Goal: Entertainment & Leisure: Consume media (video, audio)

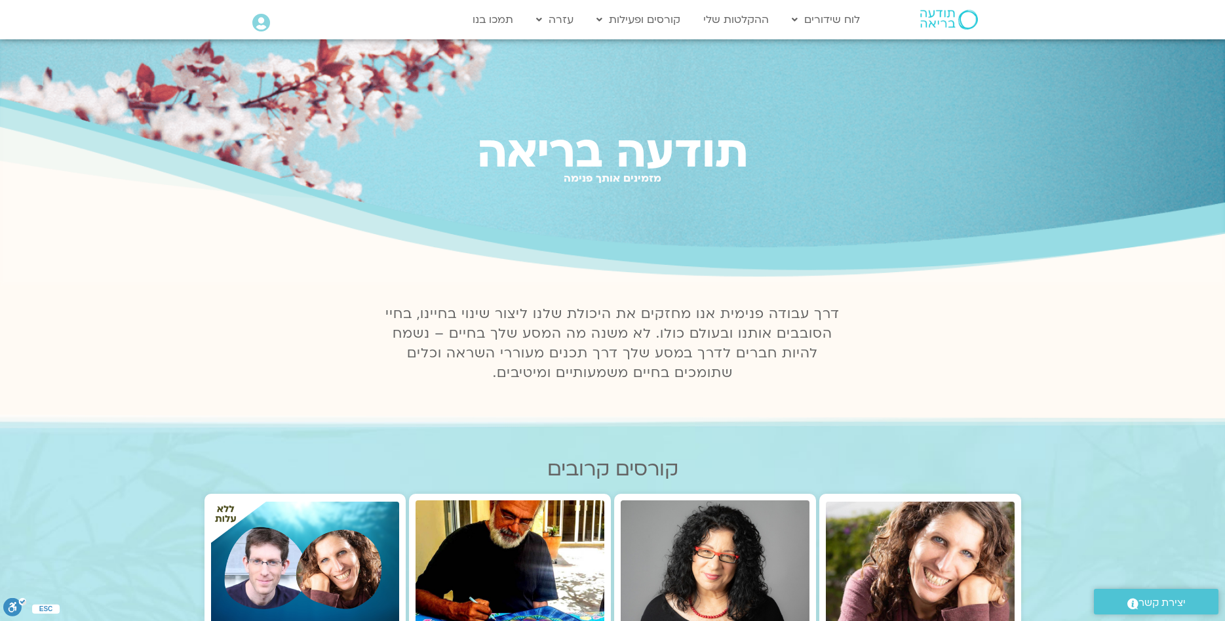
click at [254, 26] on icon at bounding box center [261, 23] width 18 height 18
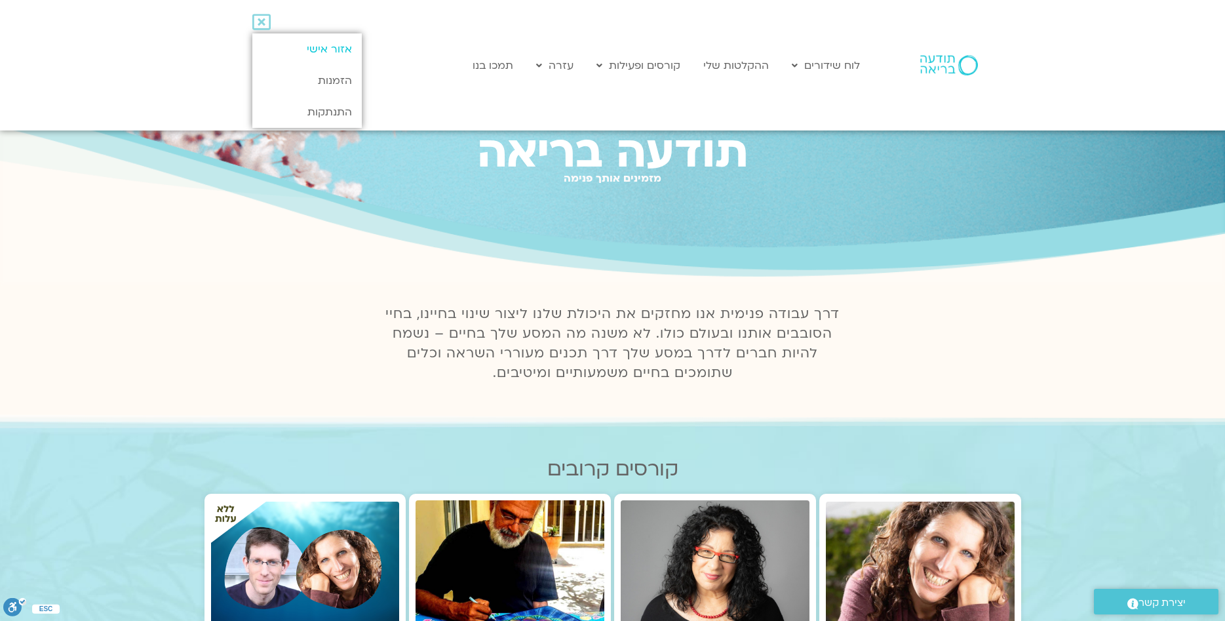
click at [307, 46] on link "אזור אישי" at bounding box center [306, 48] width 109 height 31
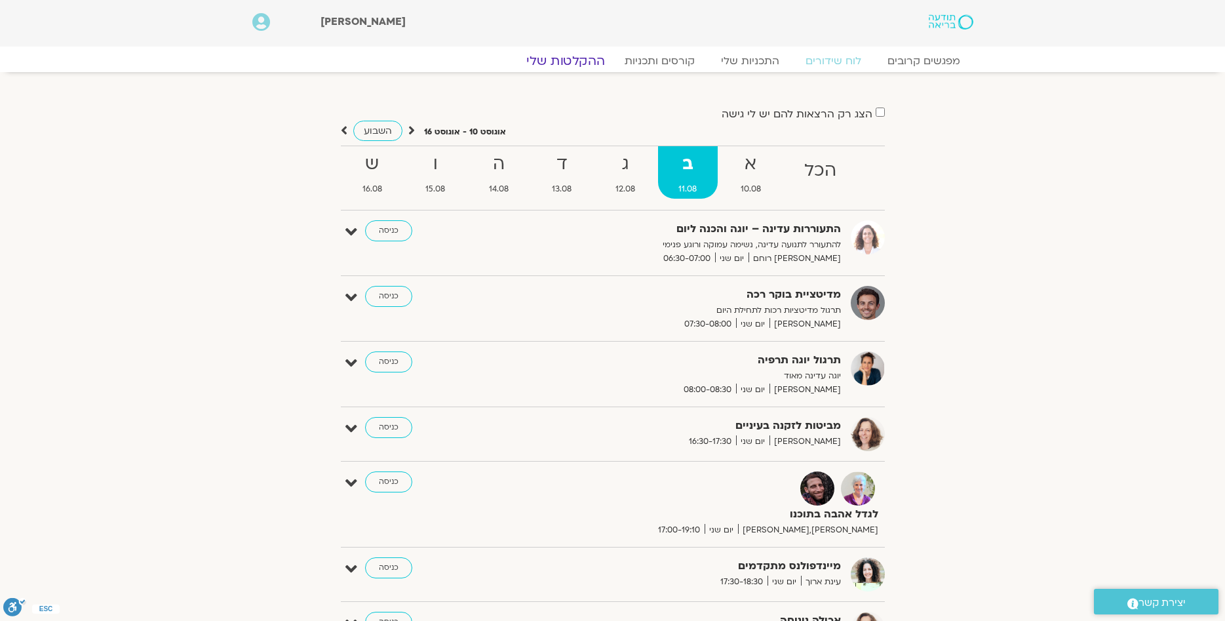
click at [577, 62] on link "ההקלטות שלי" at bounding box center [566, 61] width 110 height 16
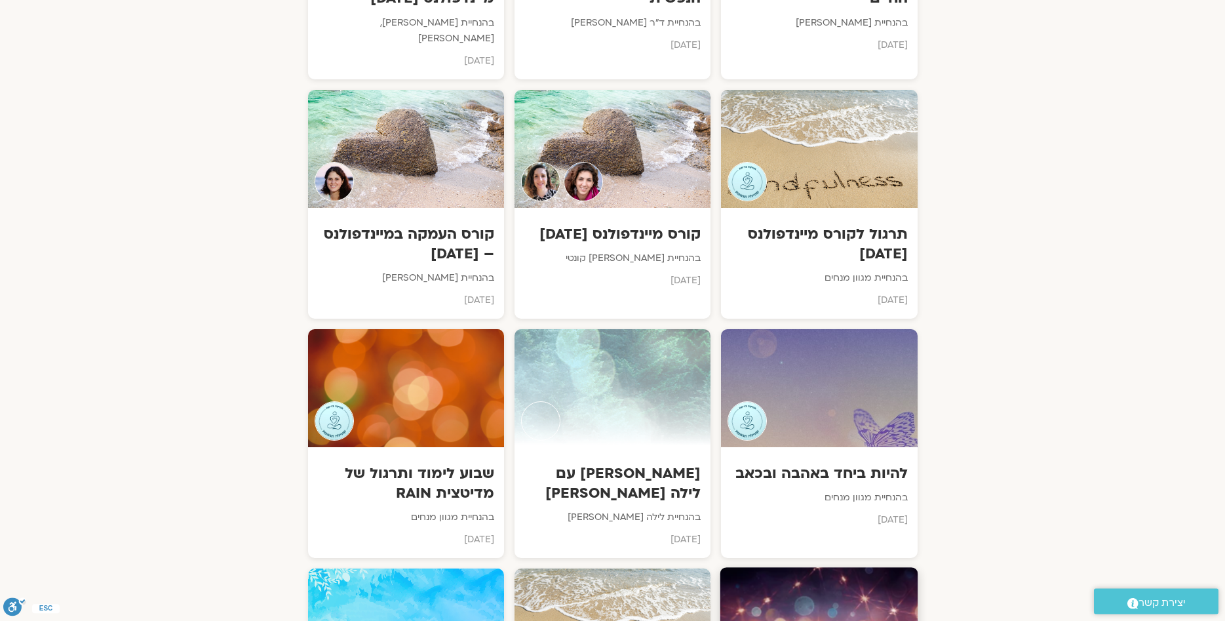
scroll to position [3478, 0]
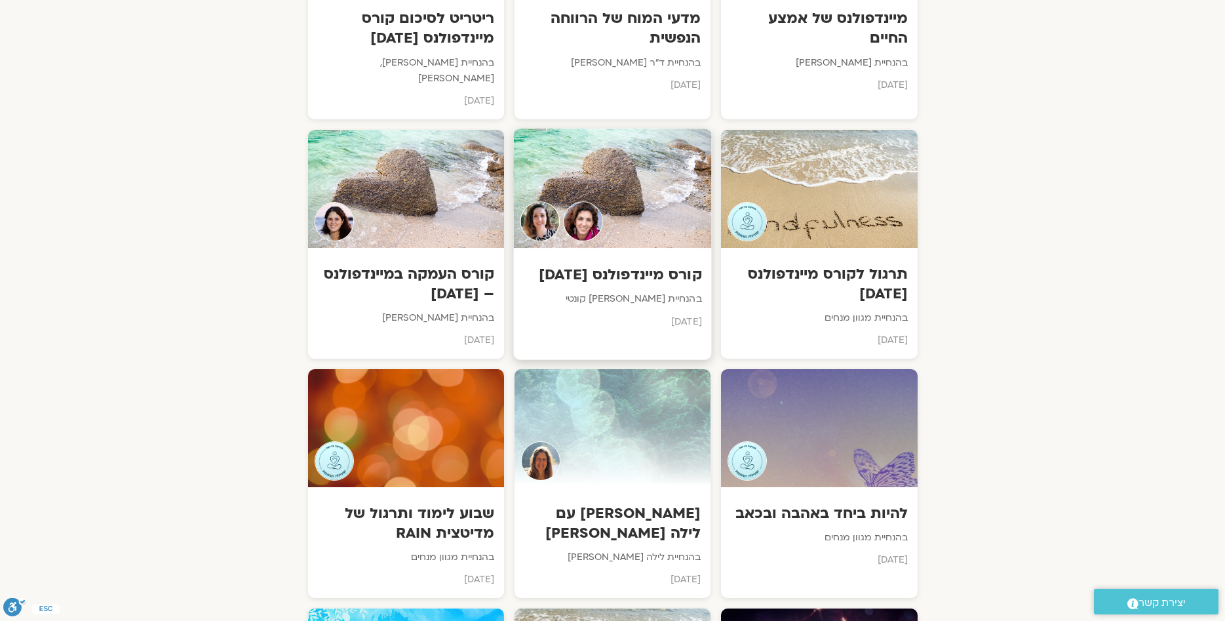
click at [639, 290] on div "קורס מיינדפולנס [DATE] בהנחיית אלה [PERSON_NAME] קונטי [DATE]" at bounding box center [612, 294] width 198 height 92
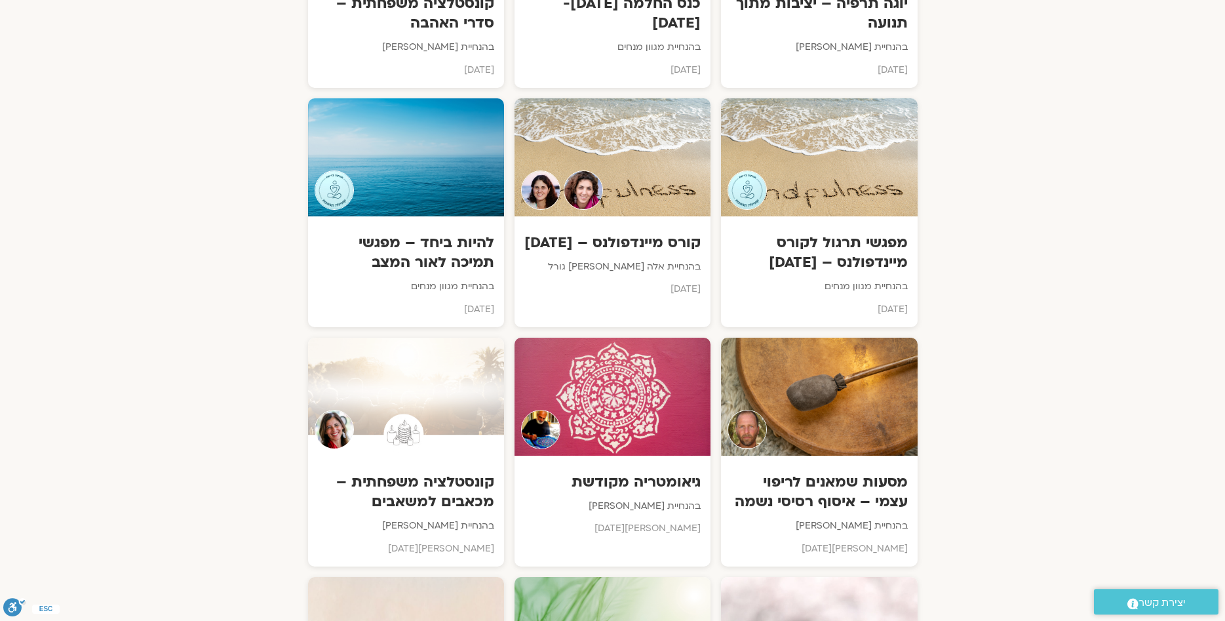
scroll to position [1739, 0]
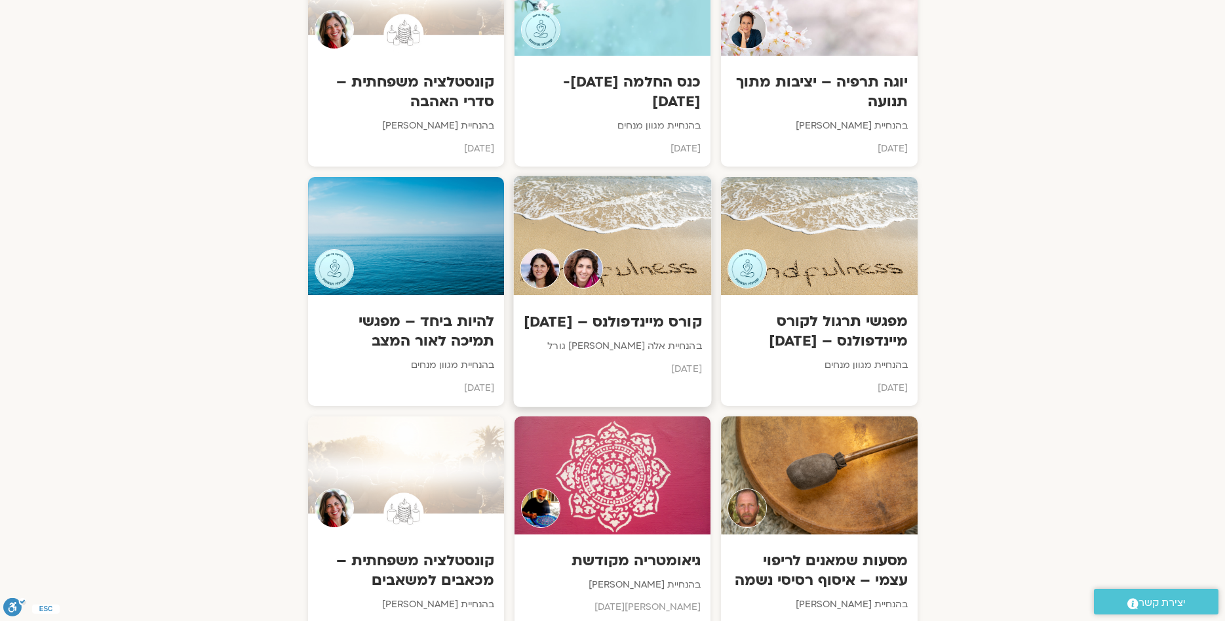
click at [616, 329] on h3 "קורס מיינדפולנס – [DATE]" at bounding box center [612, 321] width 178 height 20
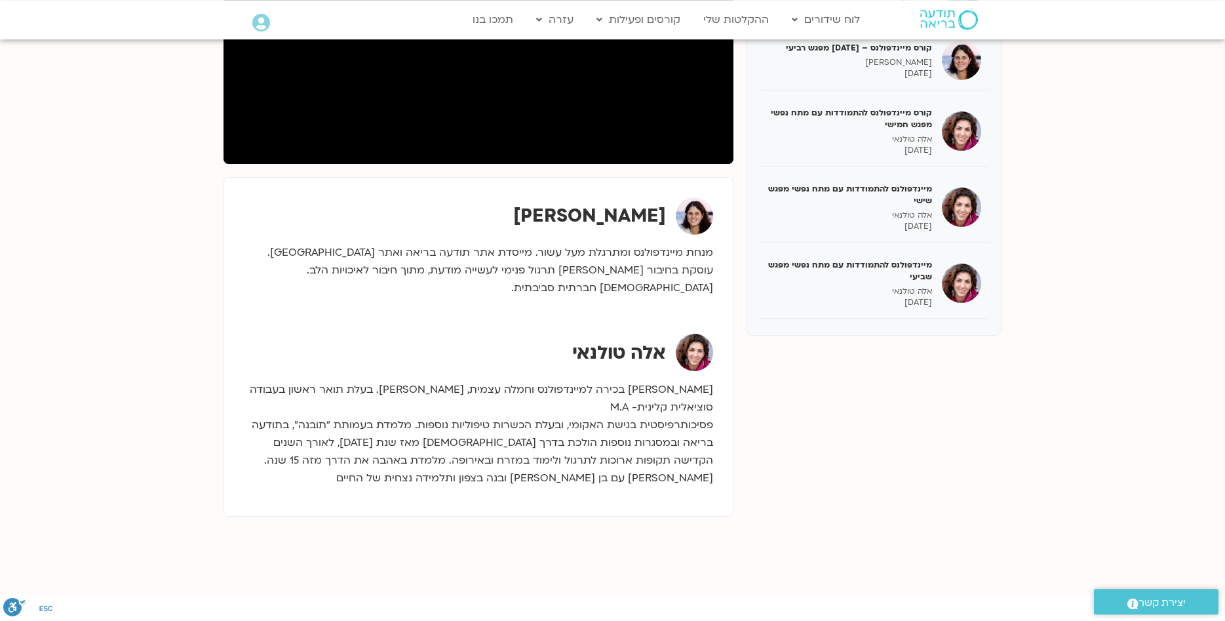
scroll to position [334, 0]
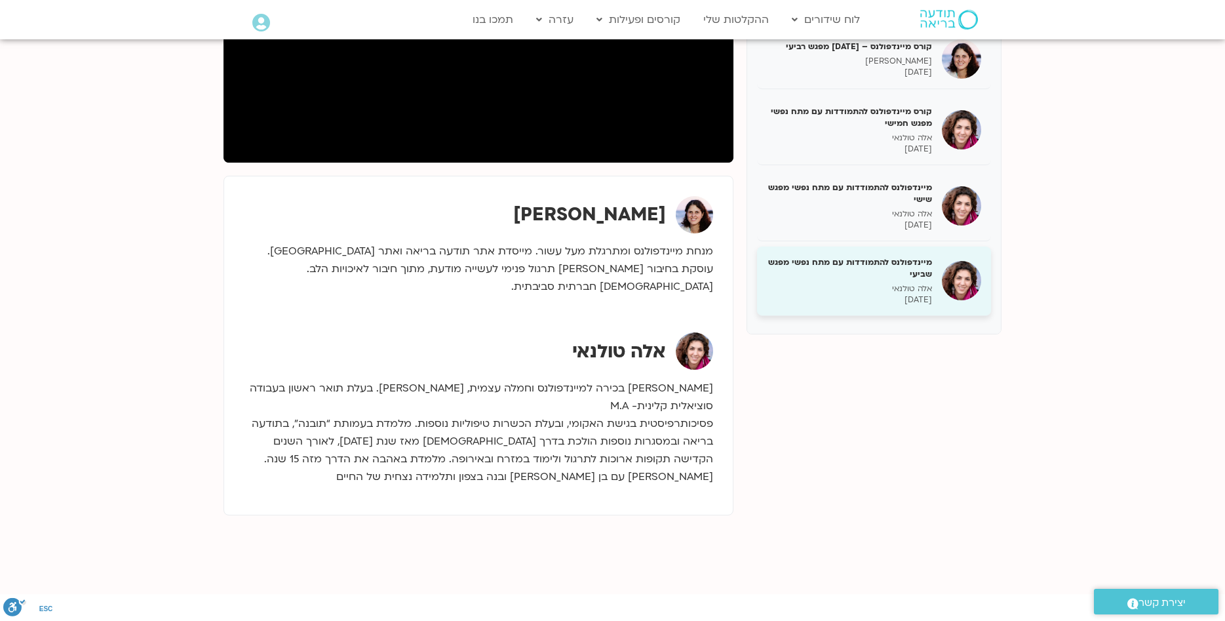
click at [921, 281] on div "מיינדפולנס להתמודדות עם מתח נפשי מפגש שביעי אלה טולנאי 28/07/2025" at bounding box center [849, 280] width 165 height 49
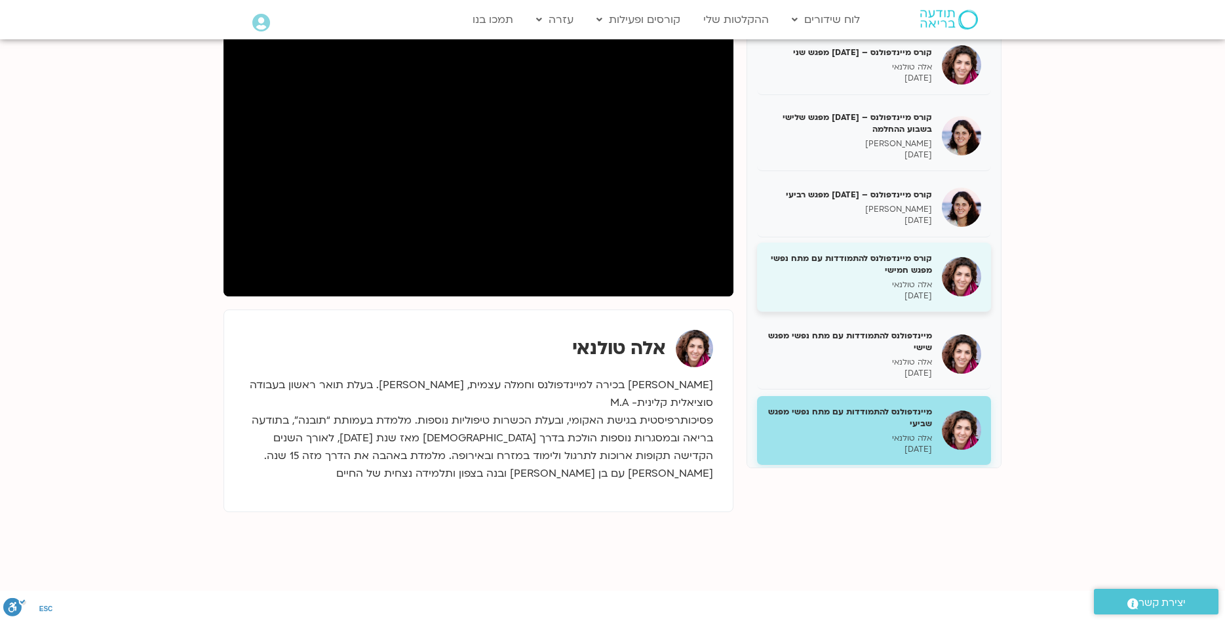
scroll to position [65, 0]
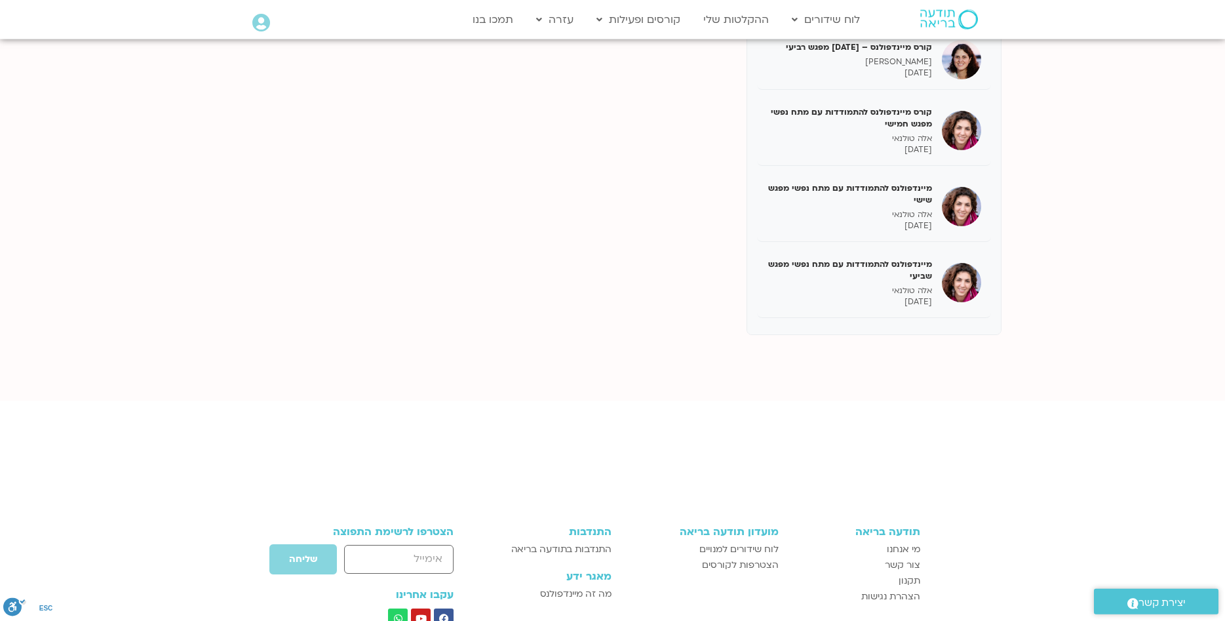
scroll to position [334, 0]
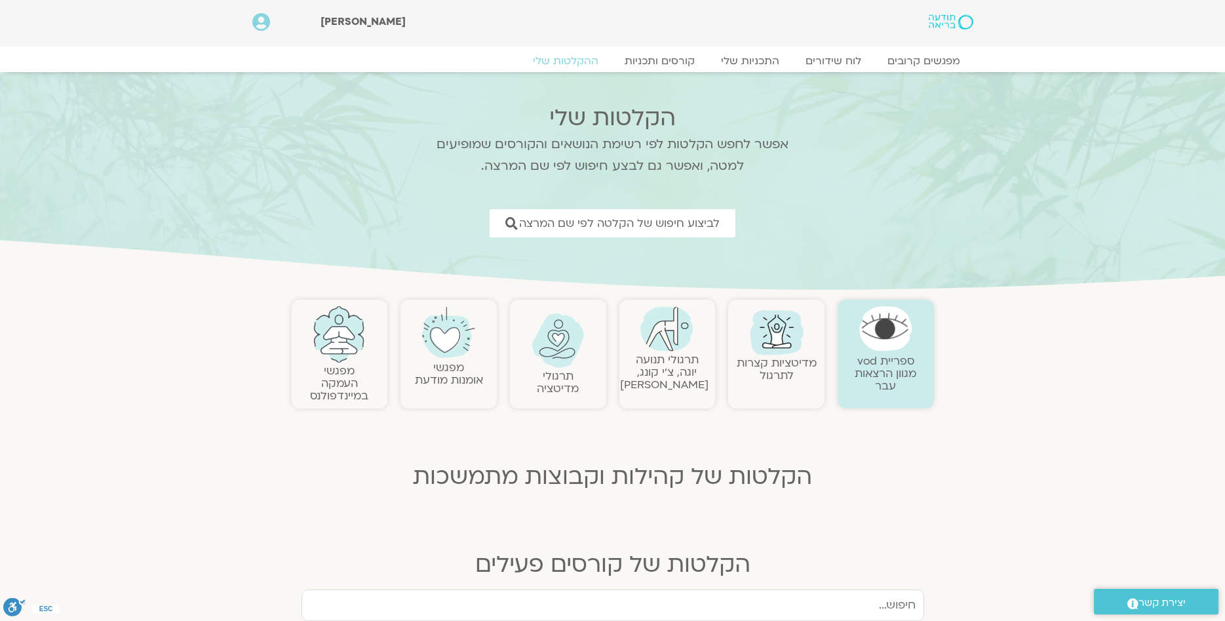
scroll to position [1739, 0]
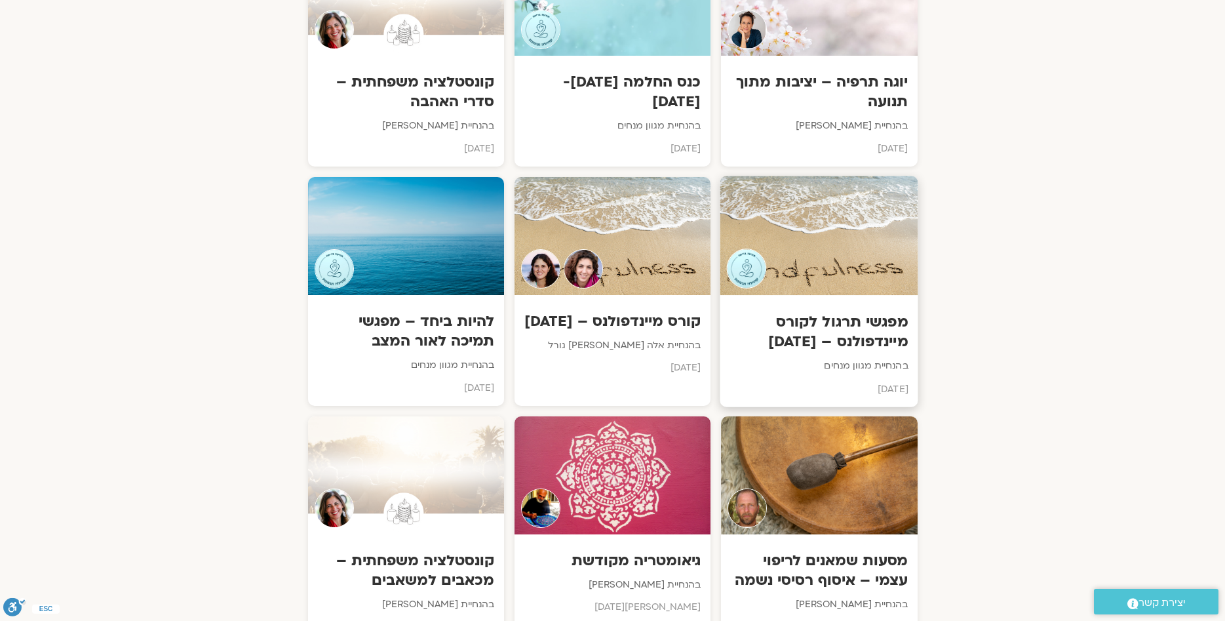
click at [818, 311] on h3 "מפגשי תרגול לקורס מיינדפולנס – [DATE]" at bounding box center [819, 331] width 178 height 40
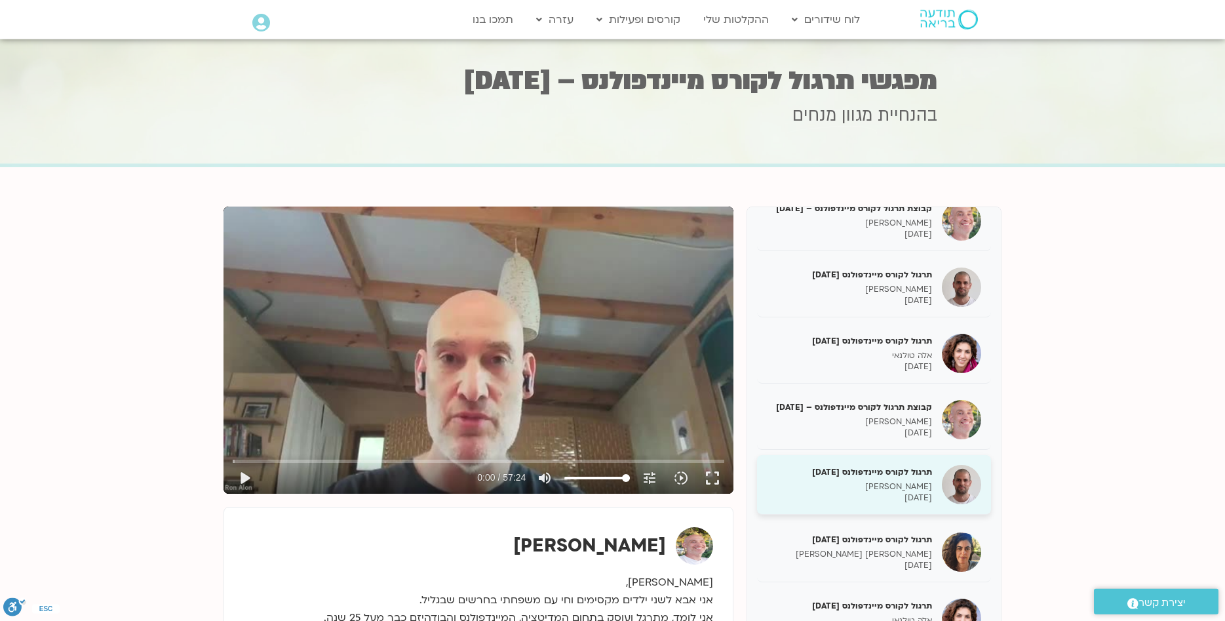
scroll to position [201, 0]
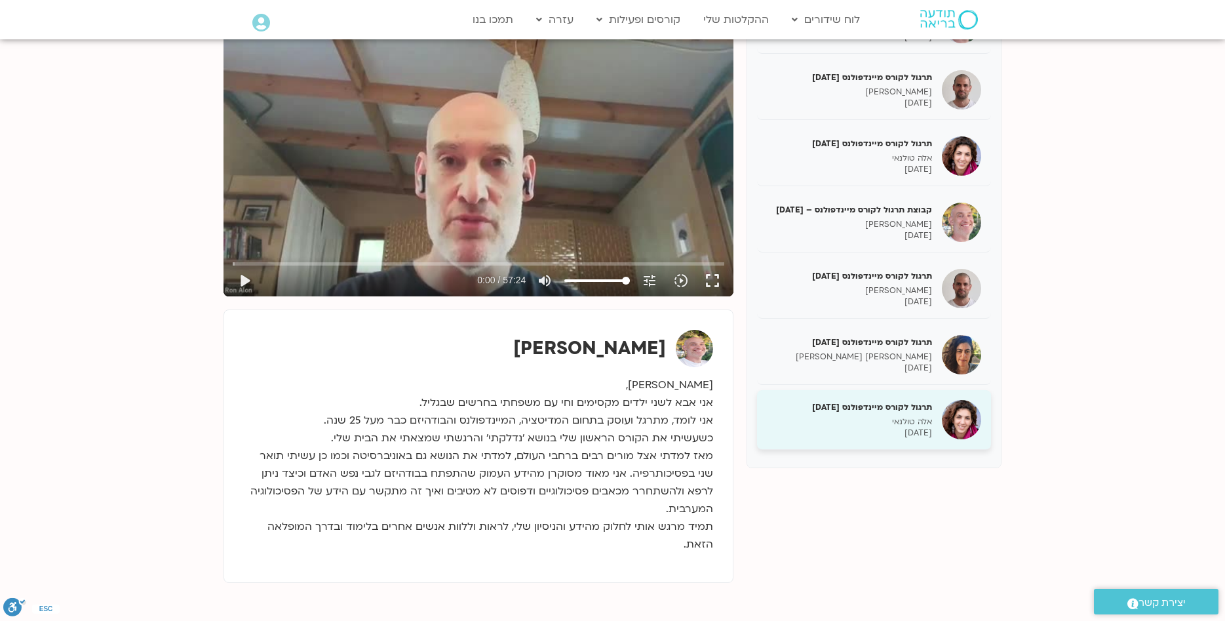
click at [886, 413] on div "תרגול לקורס מיינדפולנס [DATE] אלה [PERSON_NAME] [DATE]" at bounding box center [849, 419] width 165 height 37
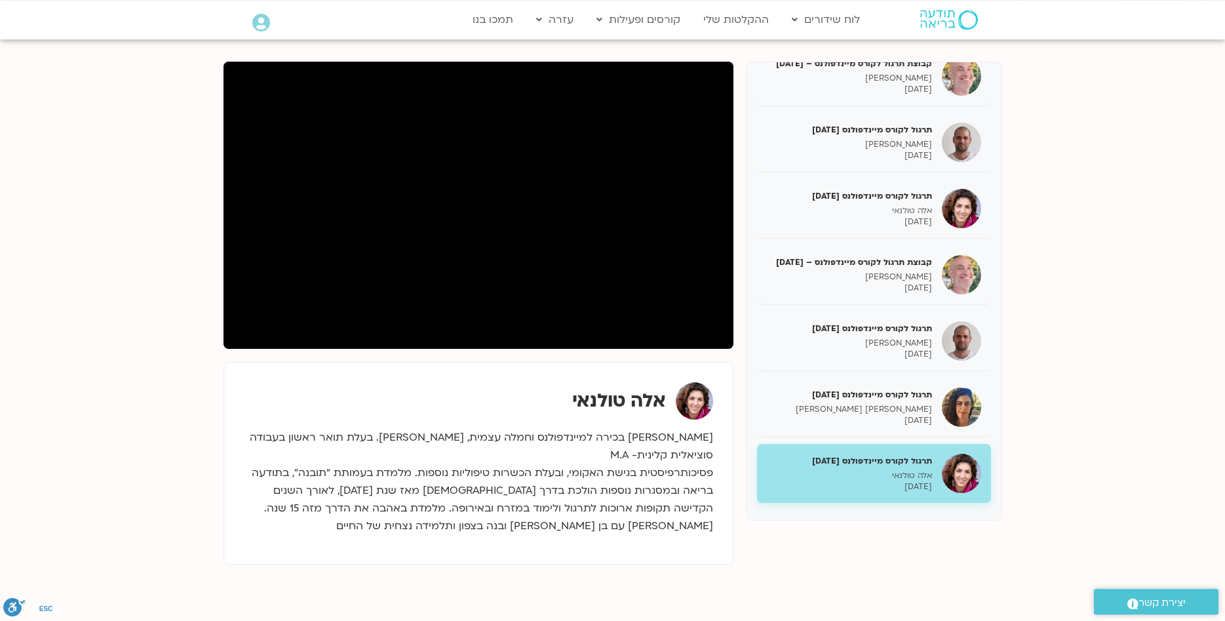
scroll to position [67, 0]
